Goal: Entertainment & Leisure: Consume media (video, audio)

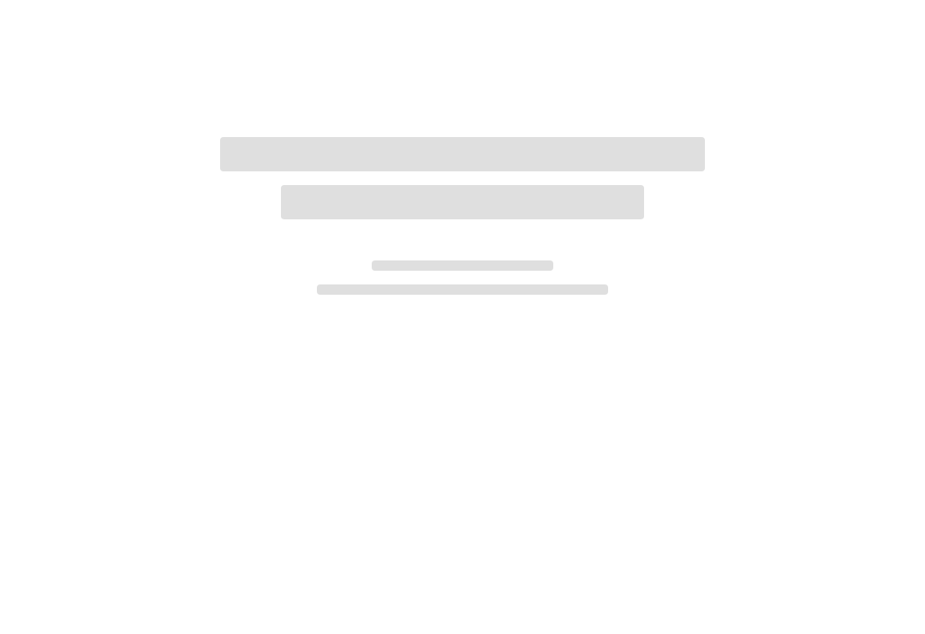
click at [539, 295] on div at bounding box center [462, 317] width 925 height 634
